Goal: Transaction & Acquisition: Purchase product/service

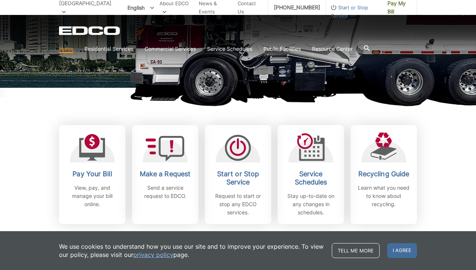
scroll to position [208, 0]
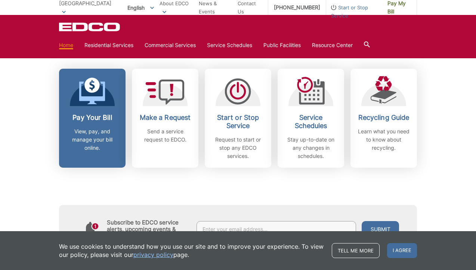
click at [90, 112] on link "Pay Your Bill View, pay, and manage your bill online." at bounding box center [92, 118] width 66 height 99
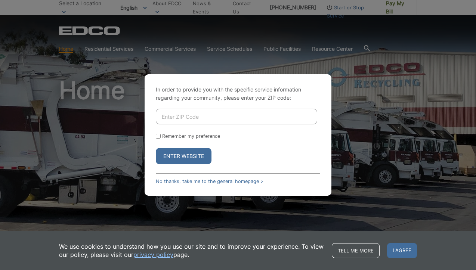
click at [231, 119] on input "Enter ZIP Code" at bounding box center [236, 117] width 161 height 16
type input "91935"
click at [202, 135] on label "Remember my preference" at bounding box center [191, 136] width 58 height 6
click at [161, 135] on input "Remember my preference" at bounding box center [158, 136] width 5 height 5
checkbox input "true"
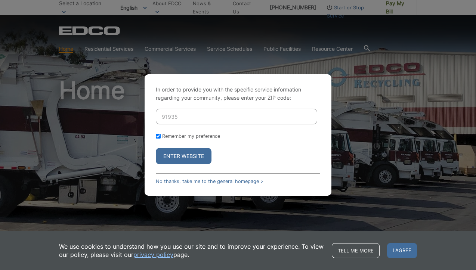
click at [202, 154] on button "Enter Website" at bounding box center [184, 156] width 56 height 16
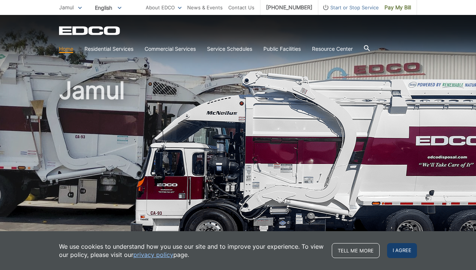
click at [399, 254] on span "I agree" at bounding box center [402, 250] width 30 height 15
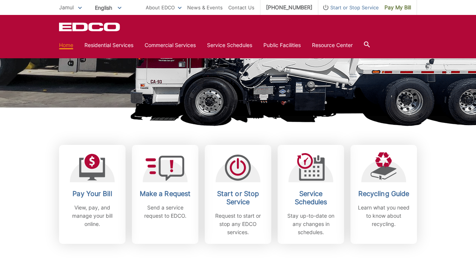
scroll to position [109, 0]
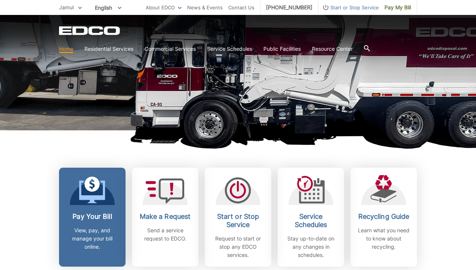
click at [95, 198] on icon at bounding box center [92, 191] width 26 height 23
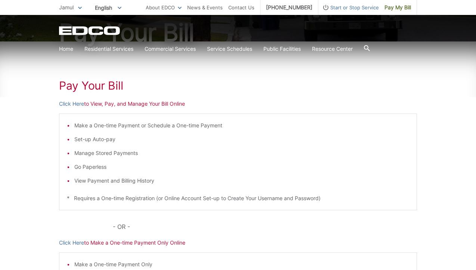
scroll to position [74, 0]
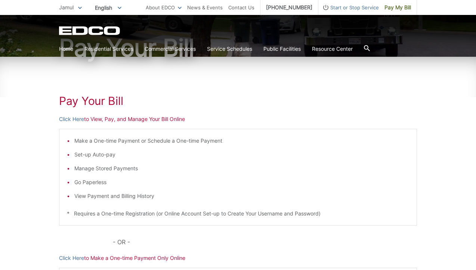
click at [129, 121] on p "Click Here to View, Pay, and Manage Your Bill Online" at bounding box center [238, 119] width 358 height 8
click at [78, 119] on link "Click Here" at bounding box center [71, 119] width 25 height 8
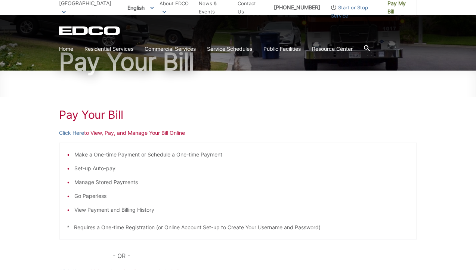
scroll to position [88, 0]
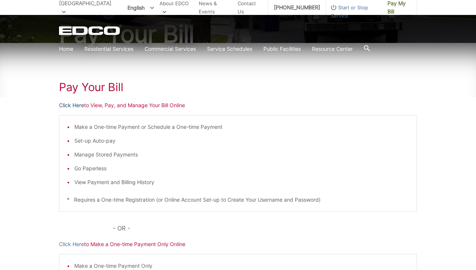
click at [77, 105] on link "Click Here" at bounding box center [71, 105] width 25 height 8
